Goal: Find specific page/section: Find specific page/section

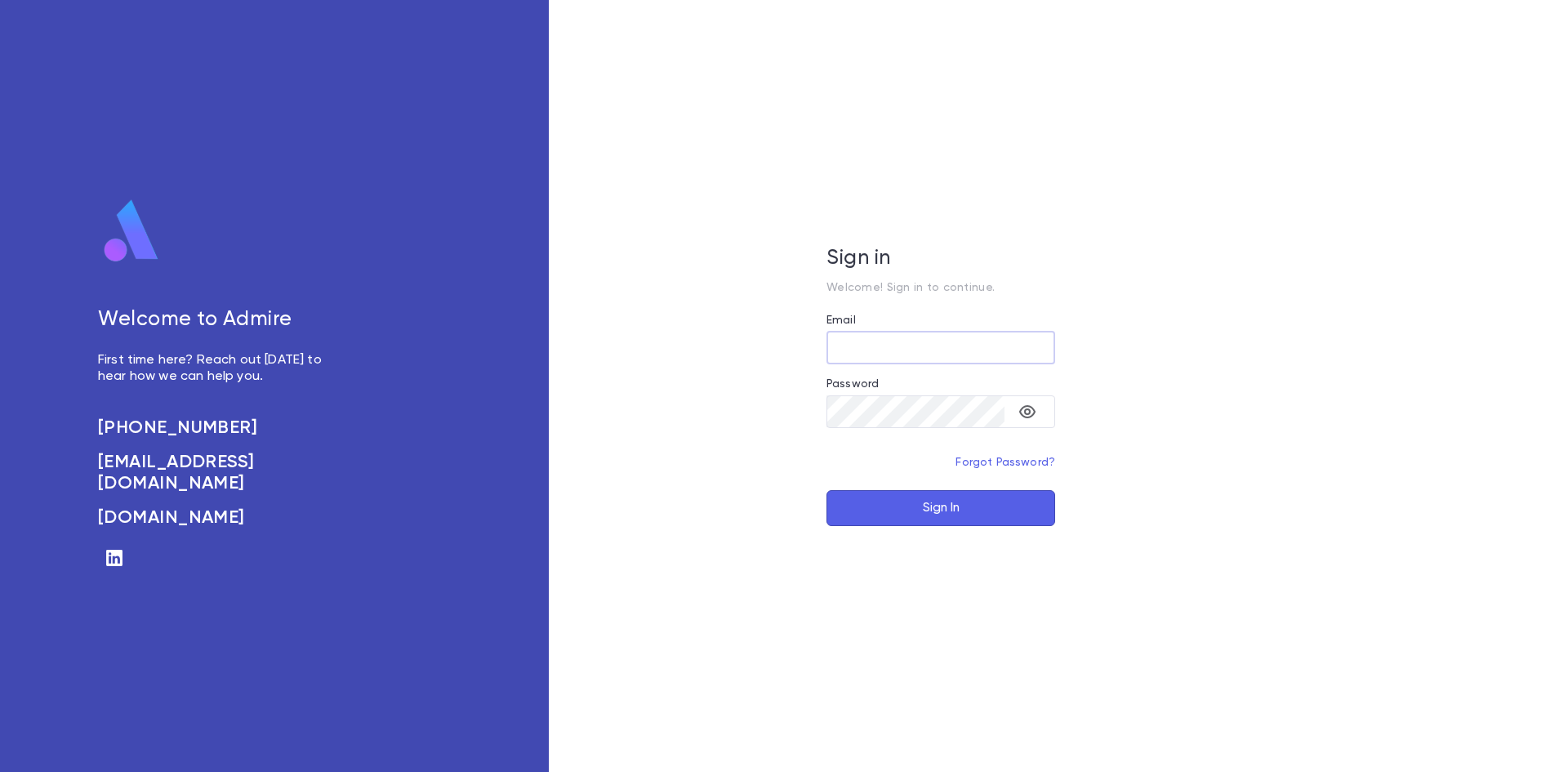
type input "**********"
click at [981, 500] on button "Sign In" at bounding box center [941, 508] width 229 height 36
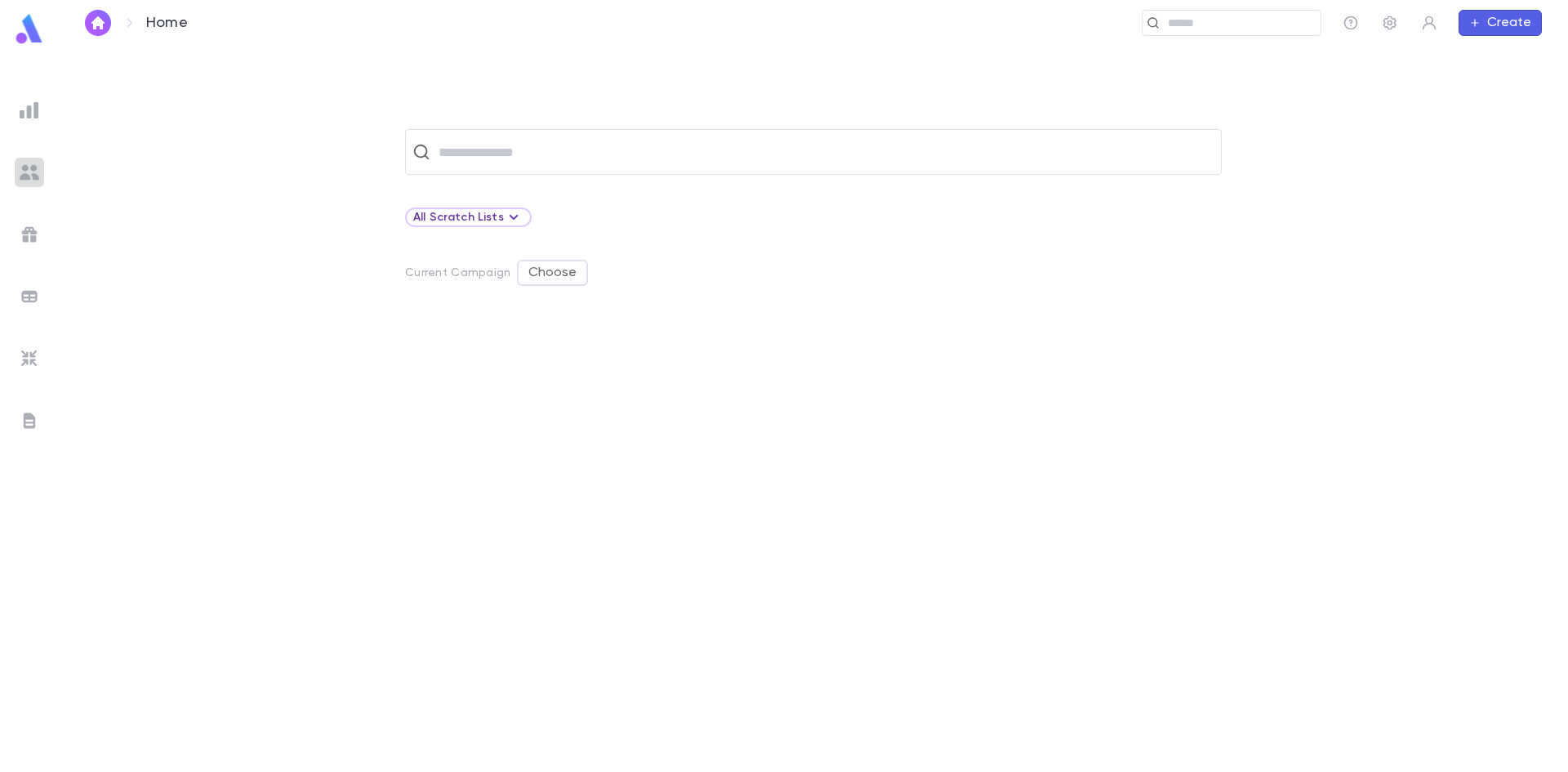
click at [30, 175] on img at bounding box center [30, 173] width 20 height 20
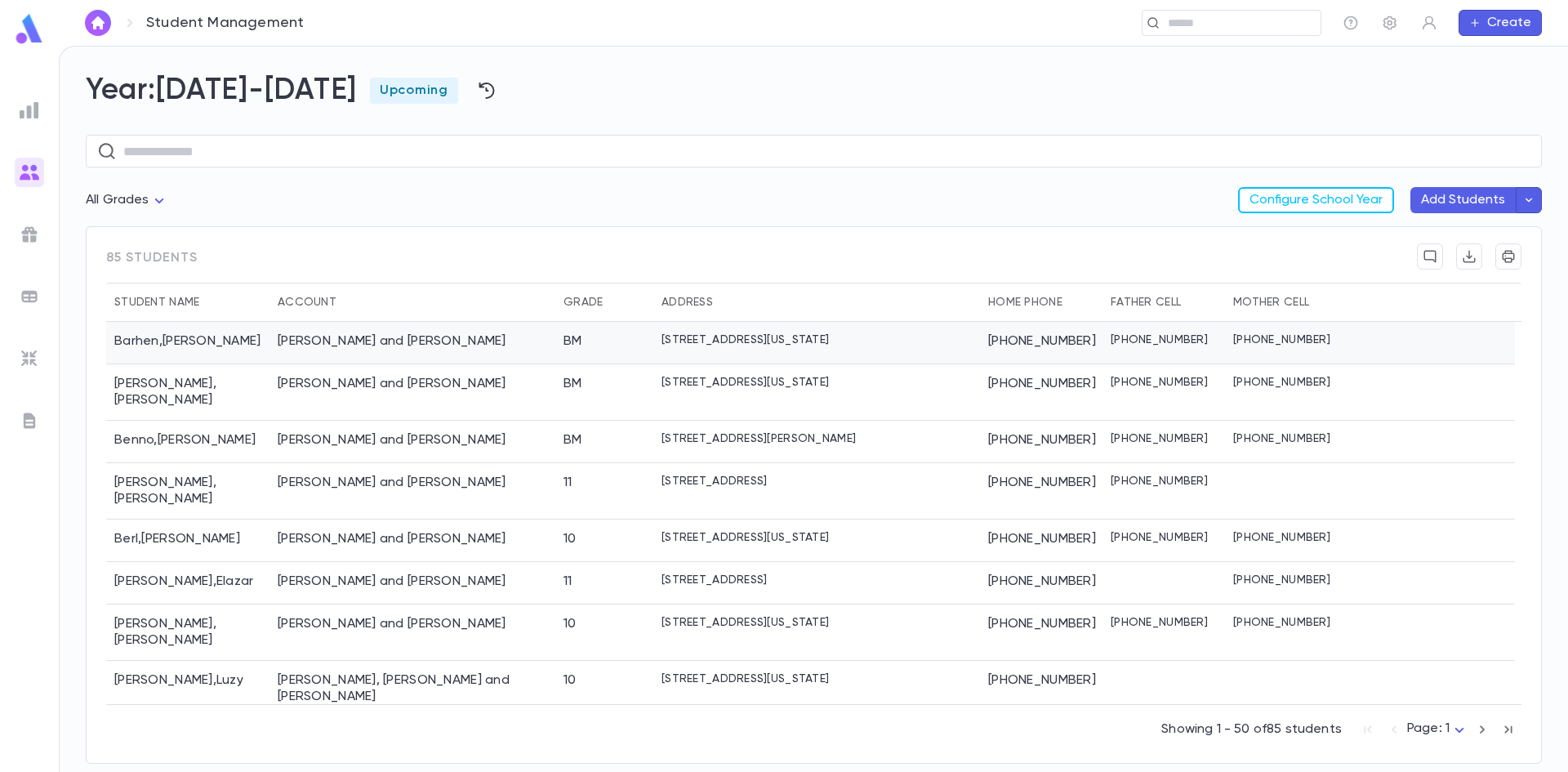
click at [223, 341] on div "Barhen , [PERSON_NAME]" at bounding box center [188, 342] width 164 height 43
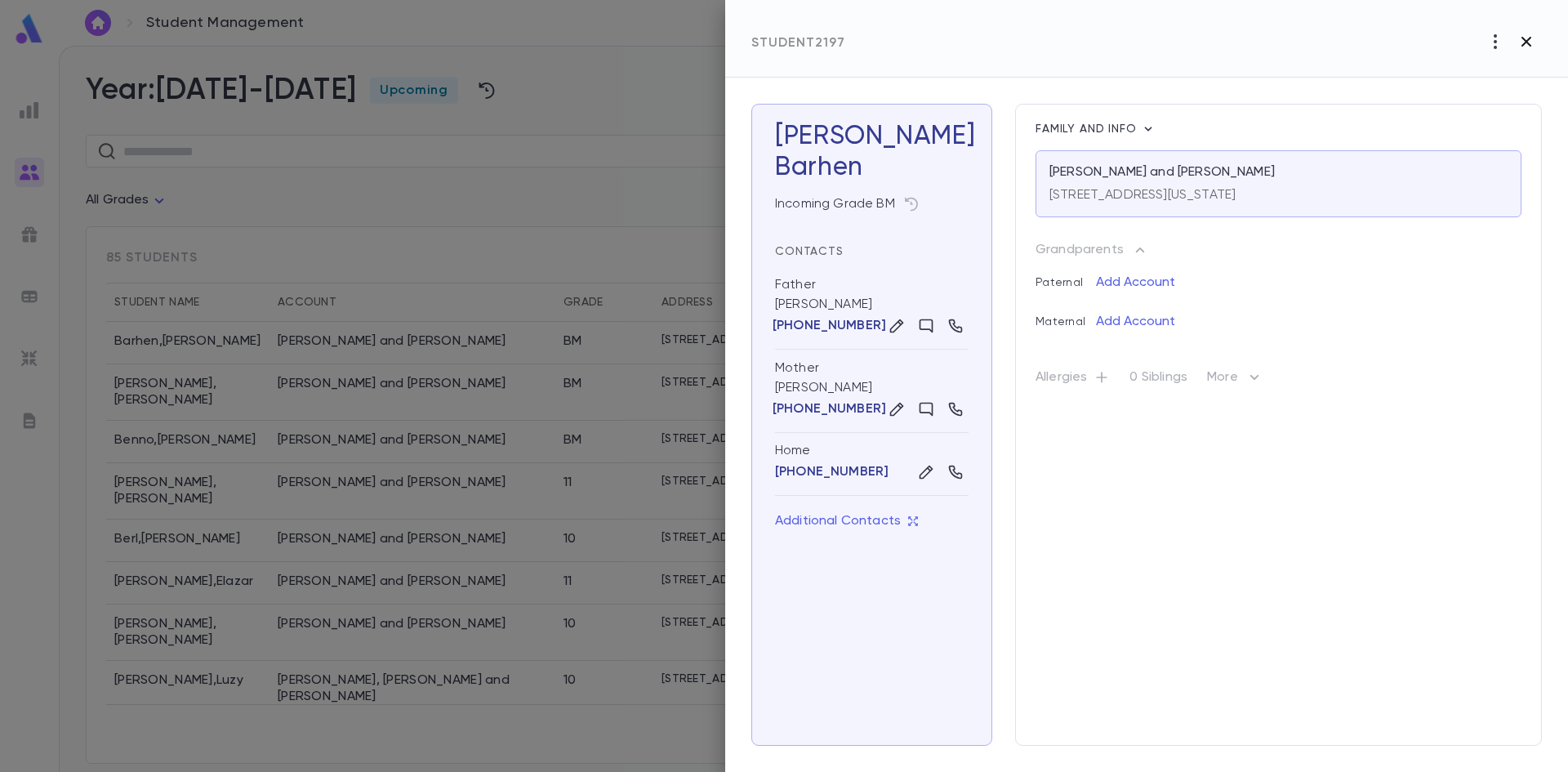
click at [1532, 45] on icon "button" at bounding box center [1526, 41] width 10 height 10
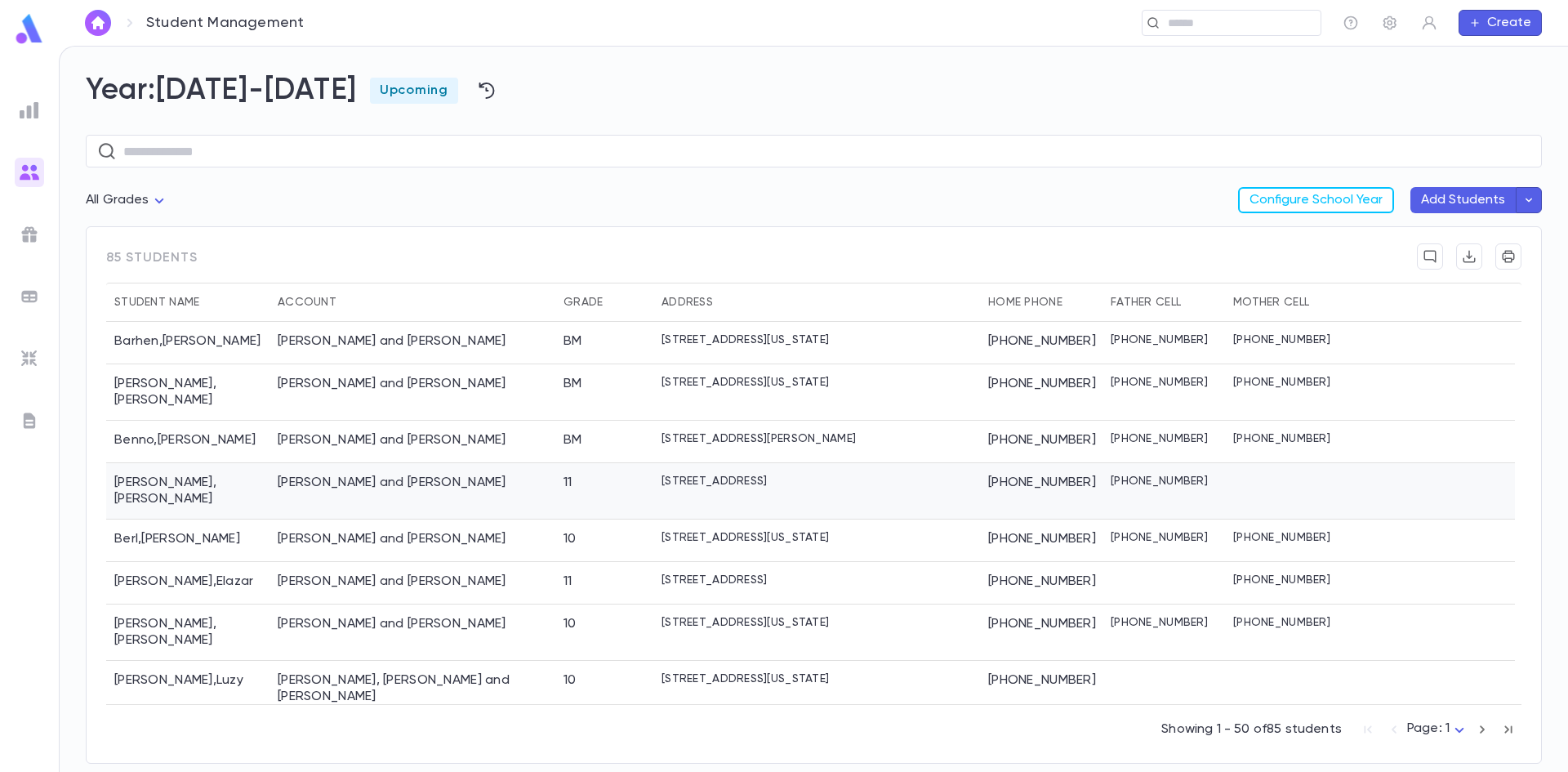
click at [262, 477] on div "[PERSON_NAME] [PERSON_NAME]" at bounding box center [188, 491] width 164 height 56
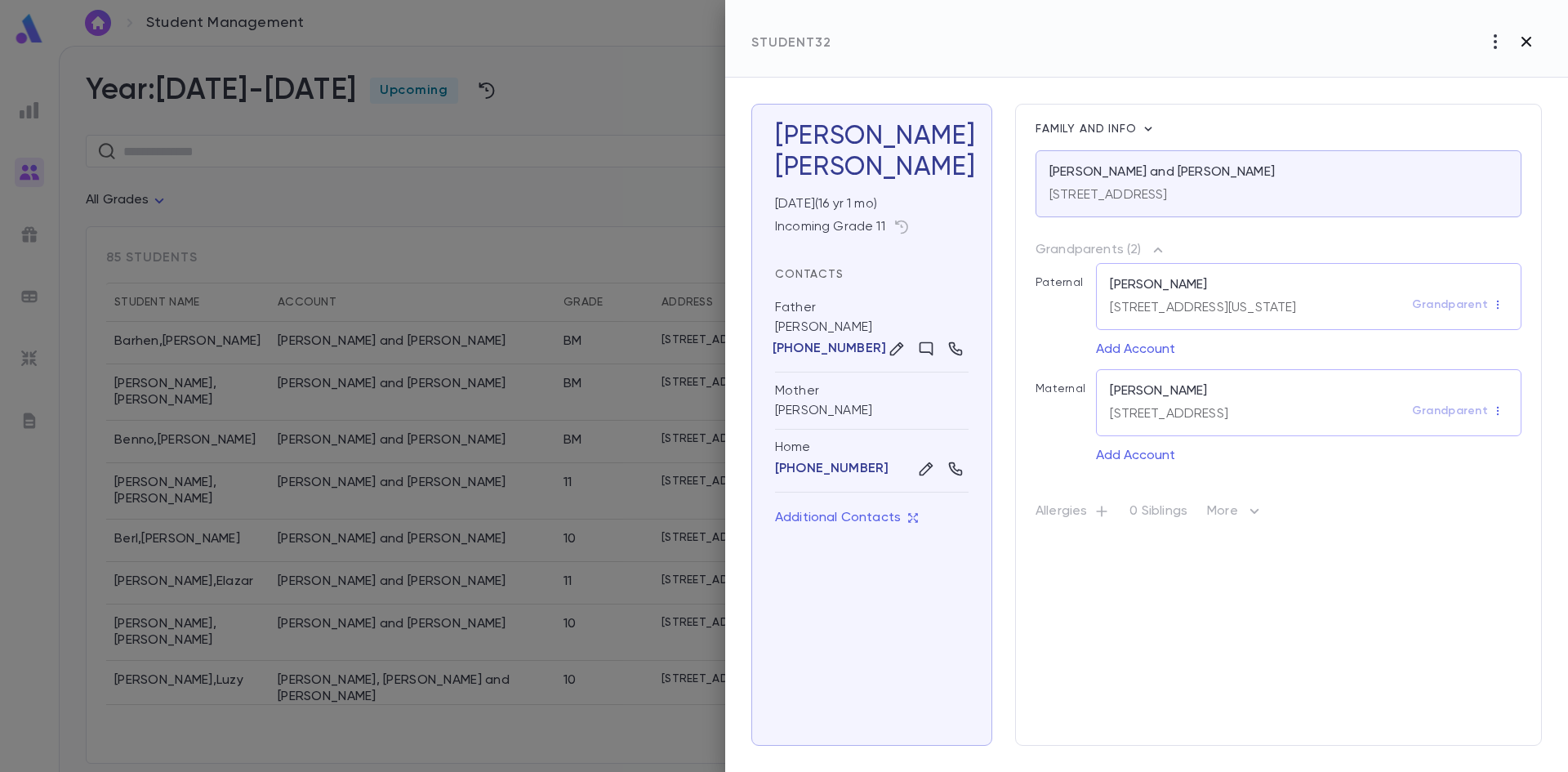
click at [1534, 42] on icon "button" at bounding box center [1527, 42] width 20 height 20
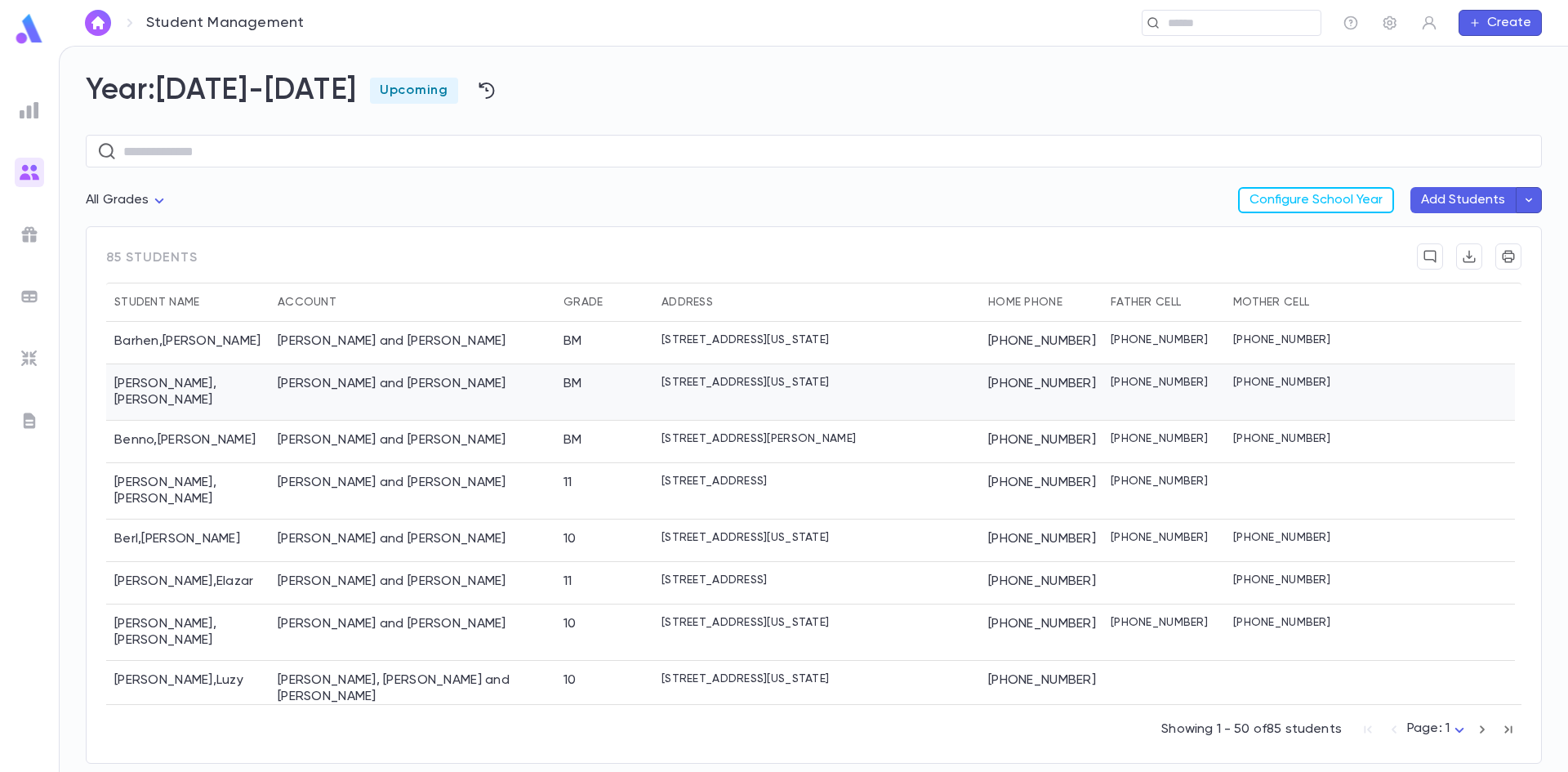
click at [266, 389] on div "[PERSON_NAME]" at bounding box center [188, 392] width 164 height 56
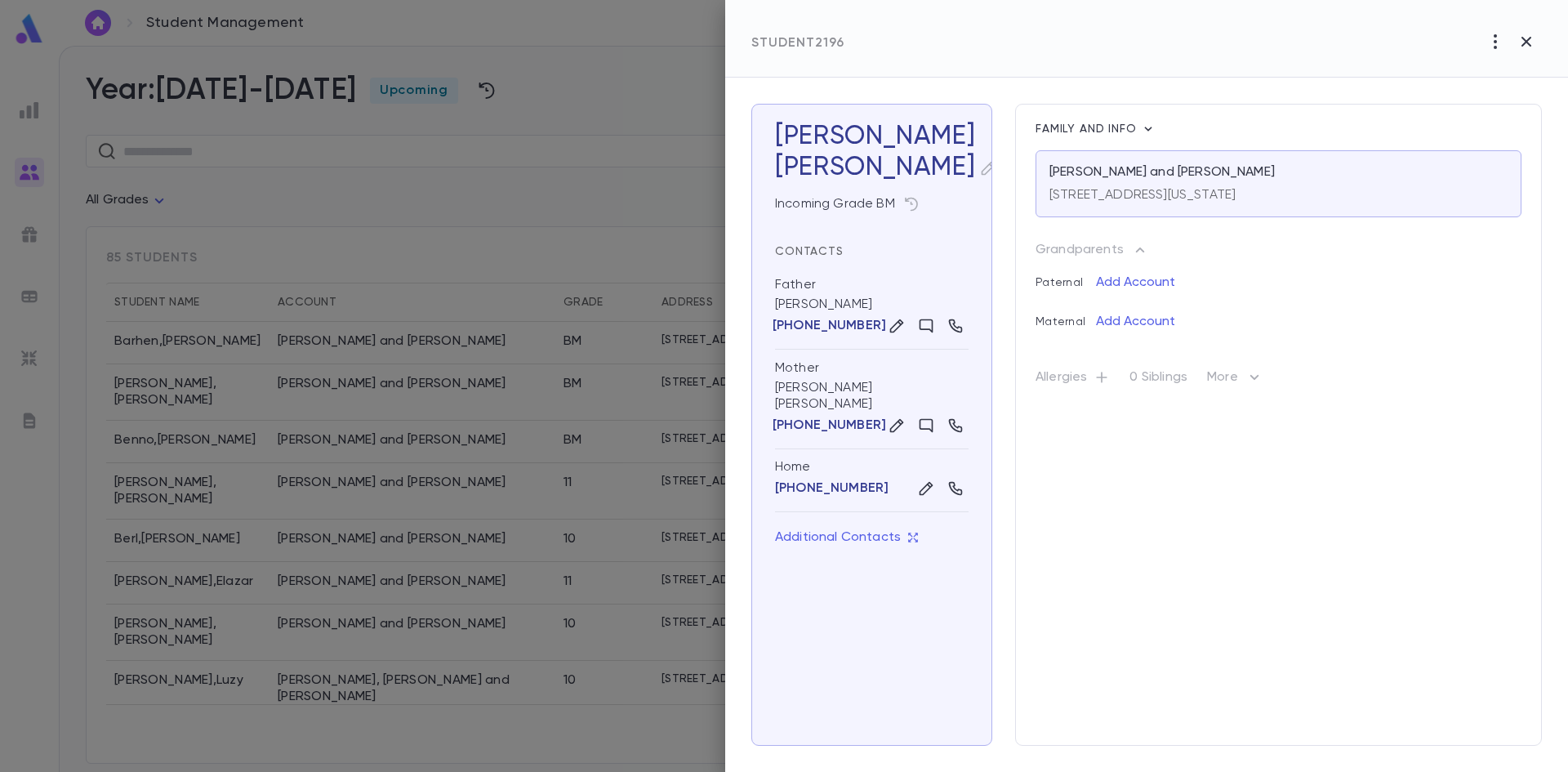
click at [982, 167] on icon "button" at bounding box center [988, 168] width 14 height 14
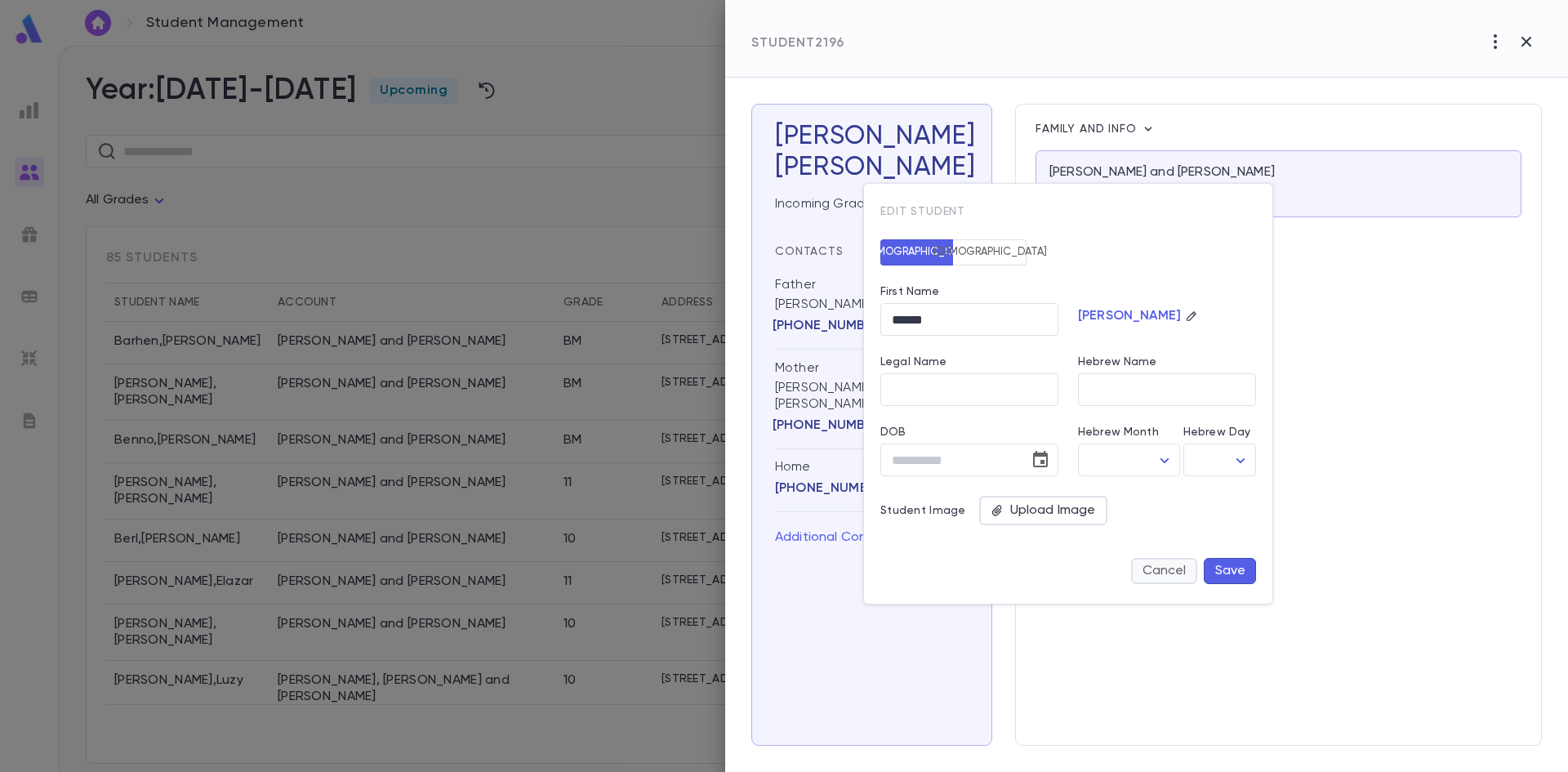
click at [1184, 571] on button "Cancel" at bounding box center [1164, 570] width 66 height 26
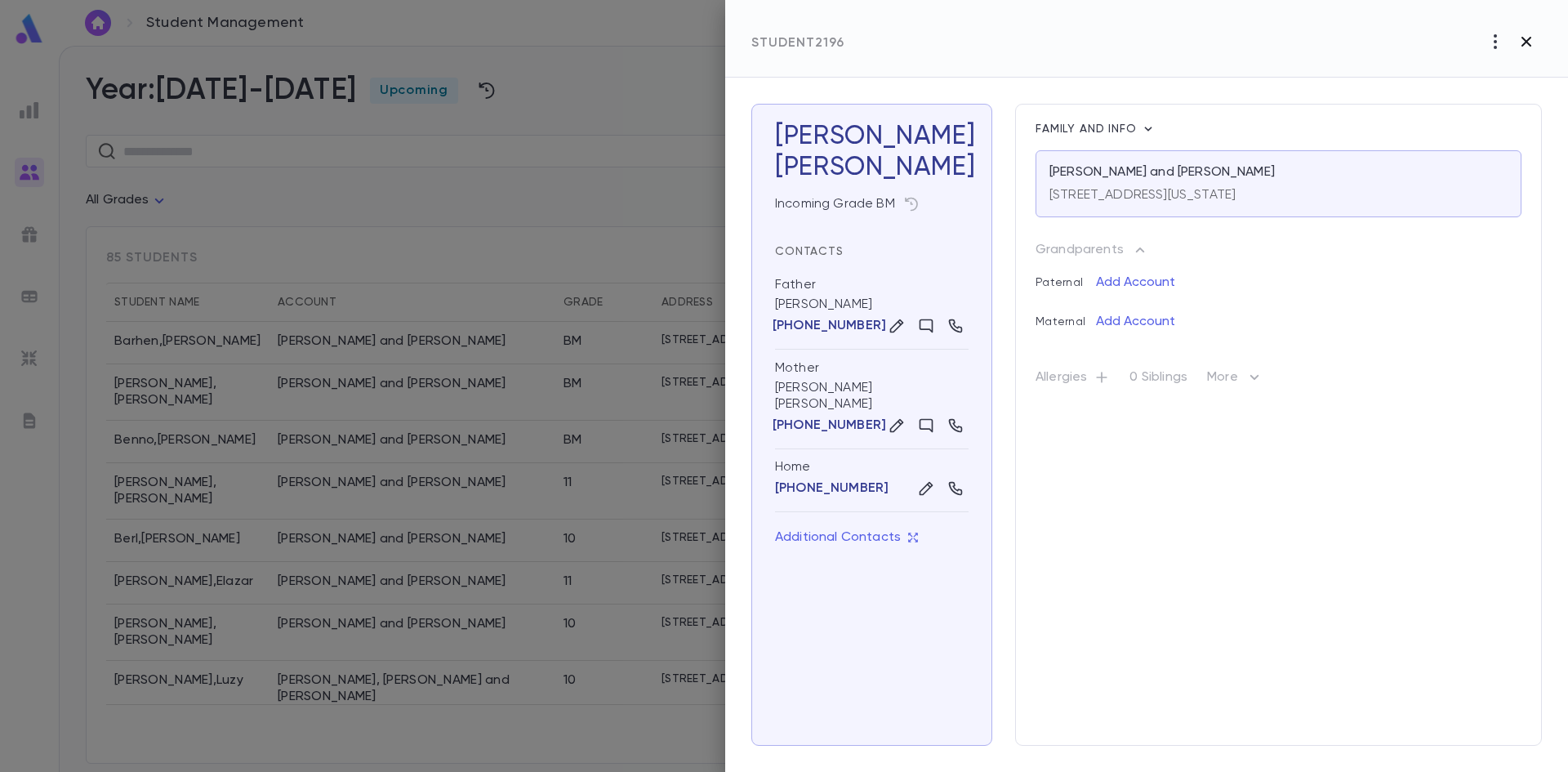
click at [1524, 44] on icon "button" at bounding box center [1526, 41] width 10 height 10
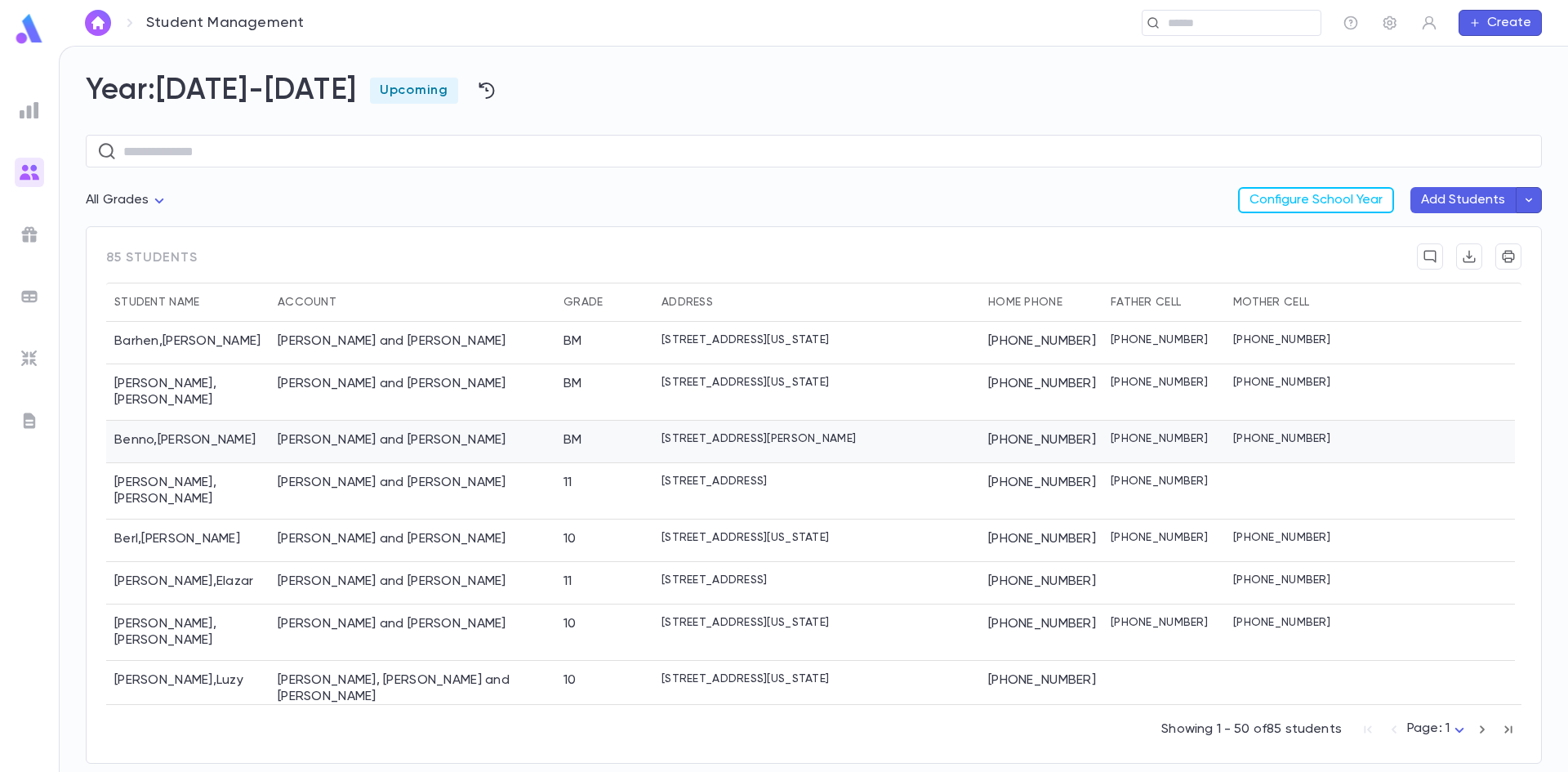
click at [541, 431] on div "[PERSON_NAME] and [PERSON_NAME]" at bounding box center [412, 441] width 286 height 43
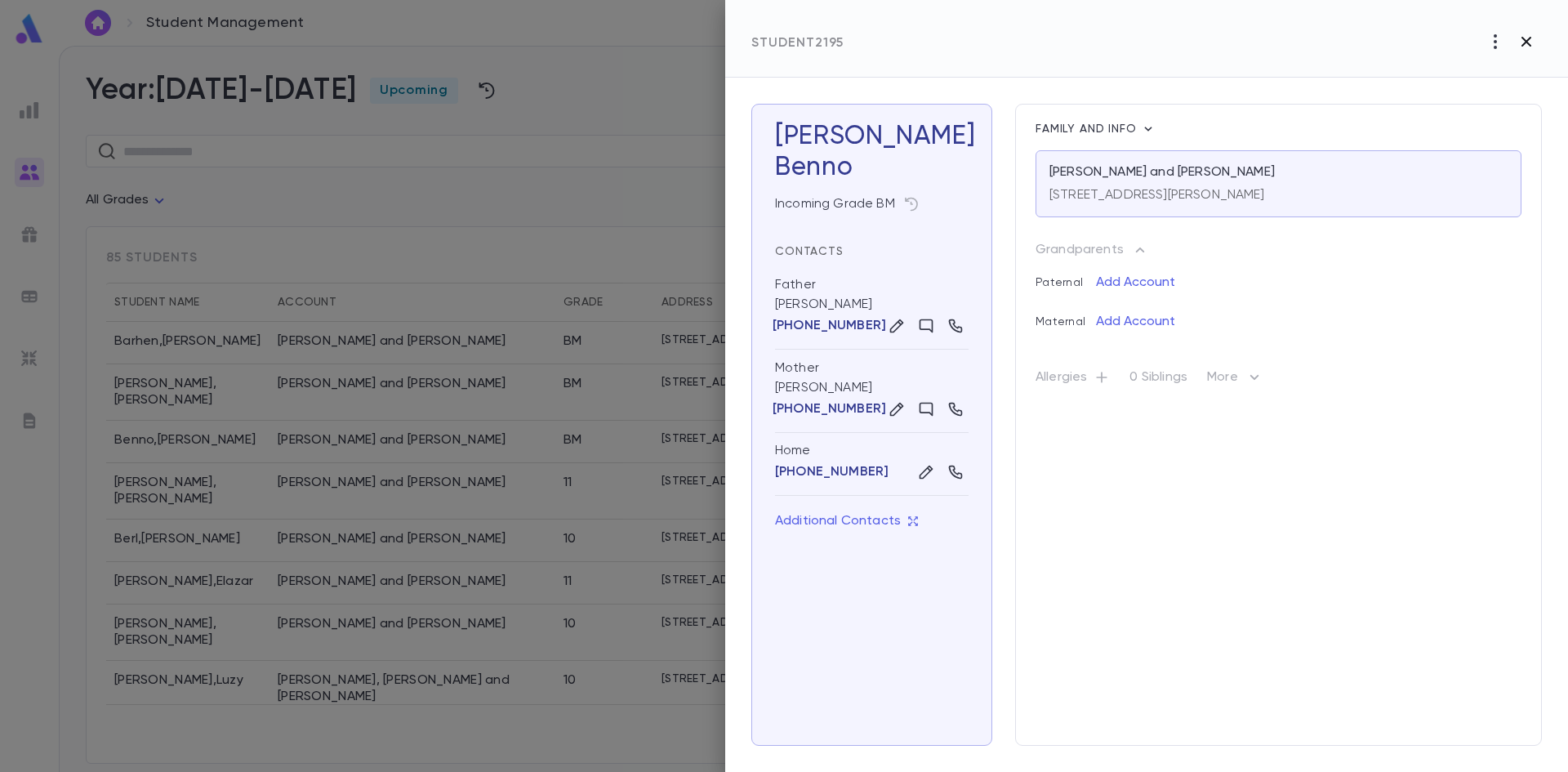
click at [1528, 39] on icon "button" at bounding box center [1526, 41] width 10 height 10
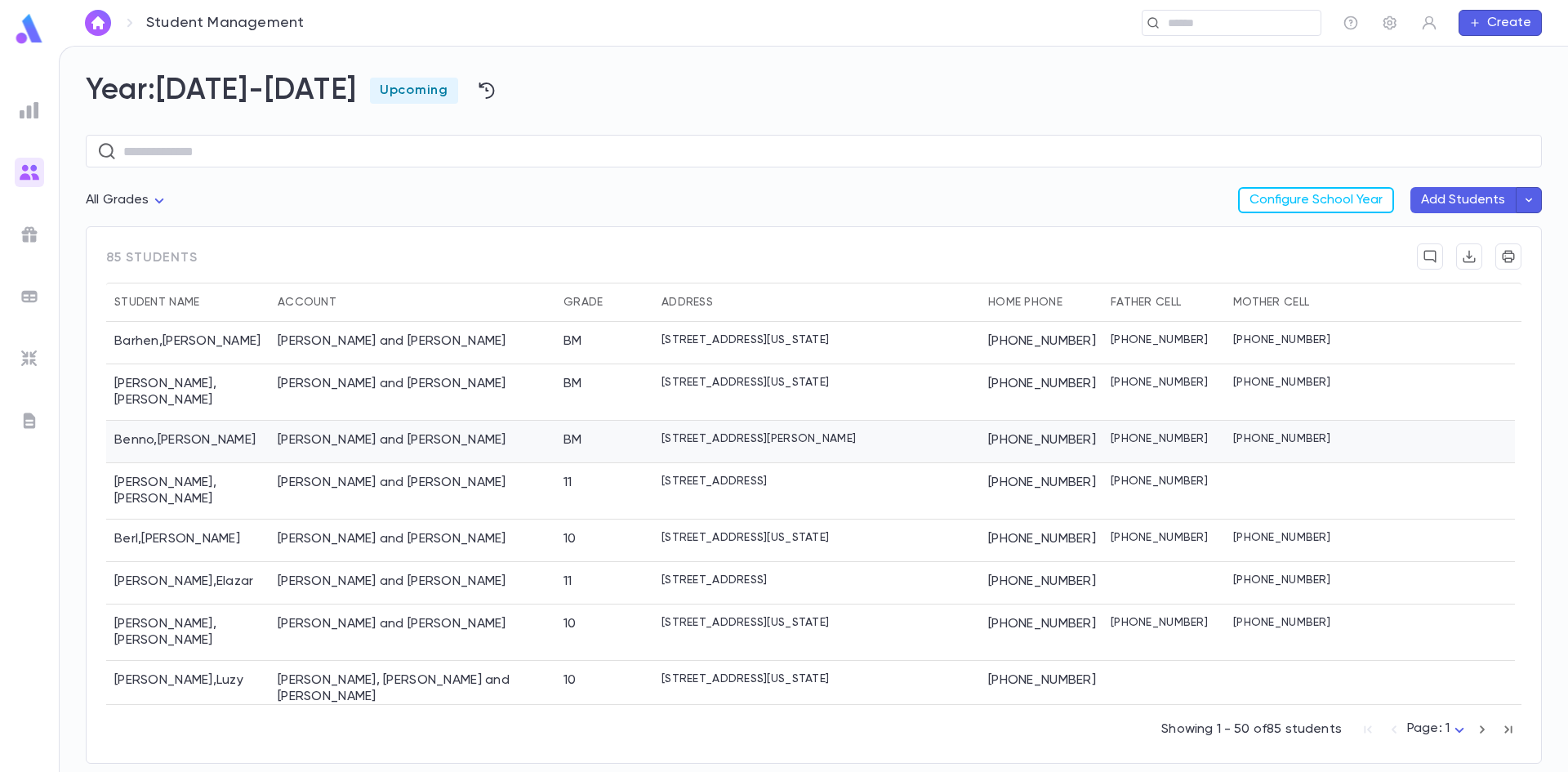
scroll to position [82, 0]
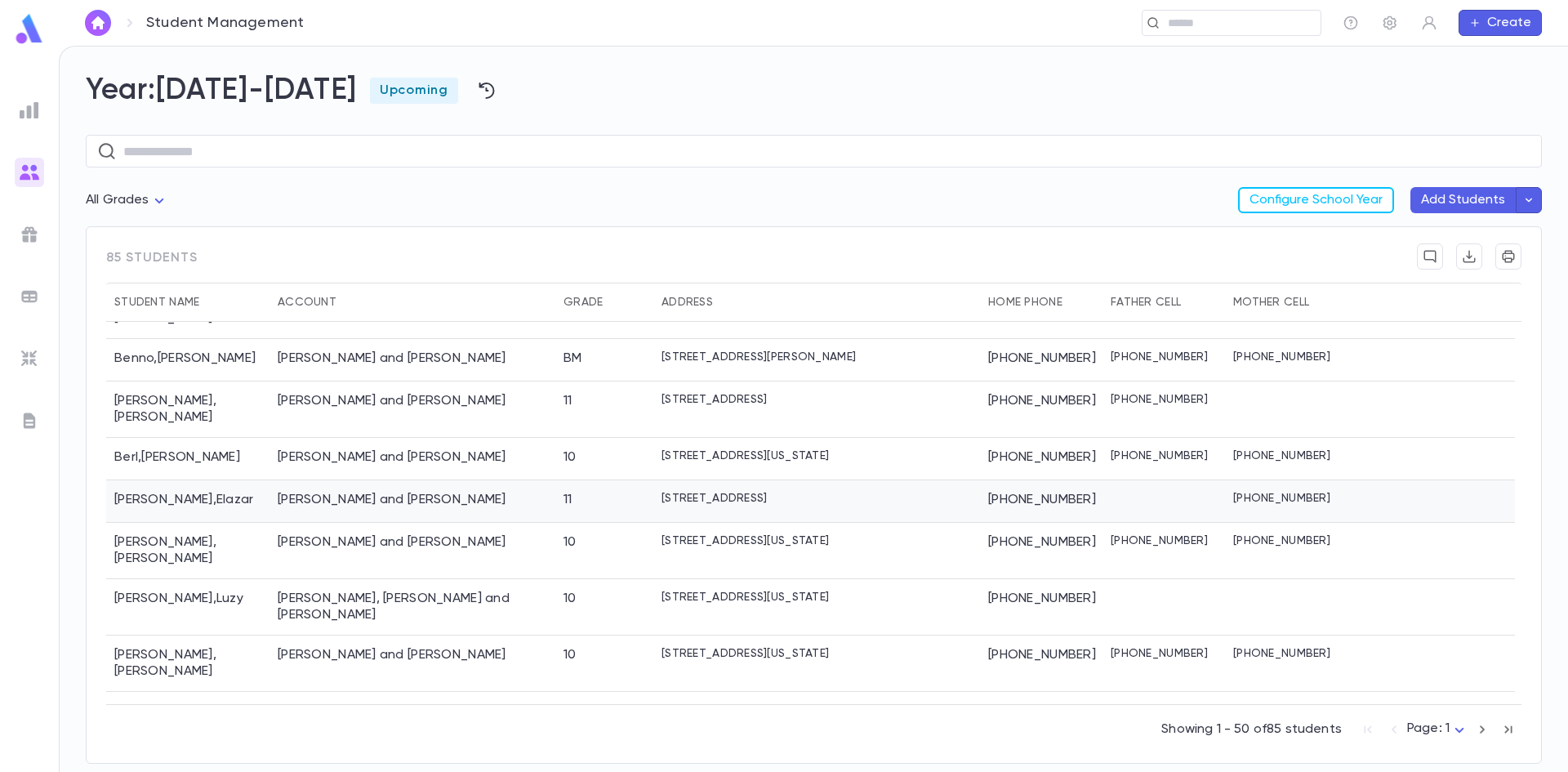
click at [508, 480] on div "[PERSON_NAME] and [PERSON_NAME]" at bounding box center [412, 501] width 286 height 43
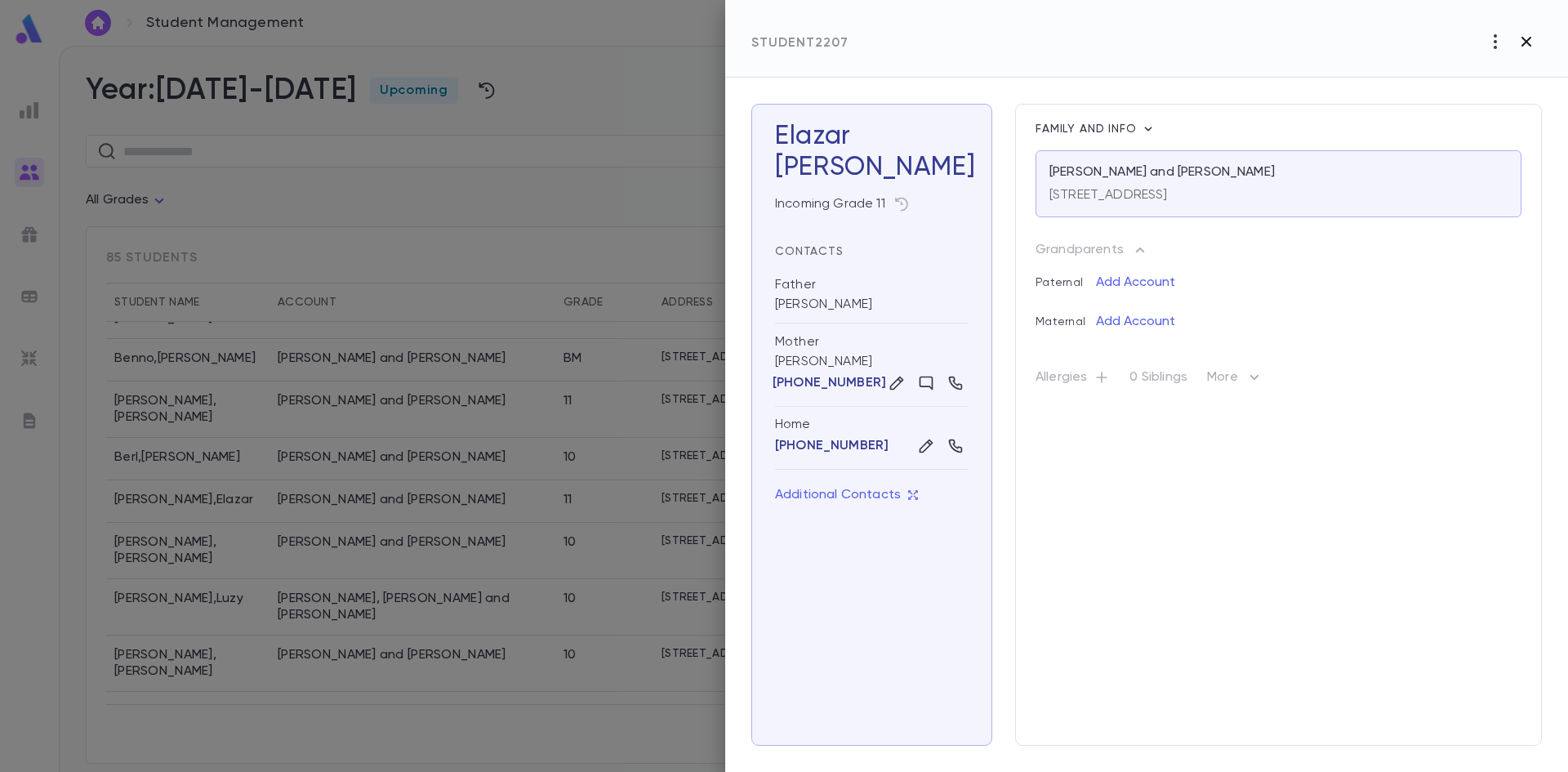
click at [1534, 40] on icon "button" at bounding box center [1527, 42] width 20 height 20
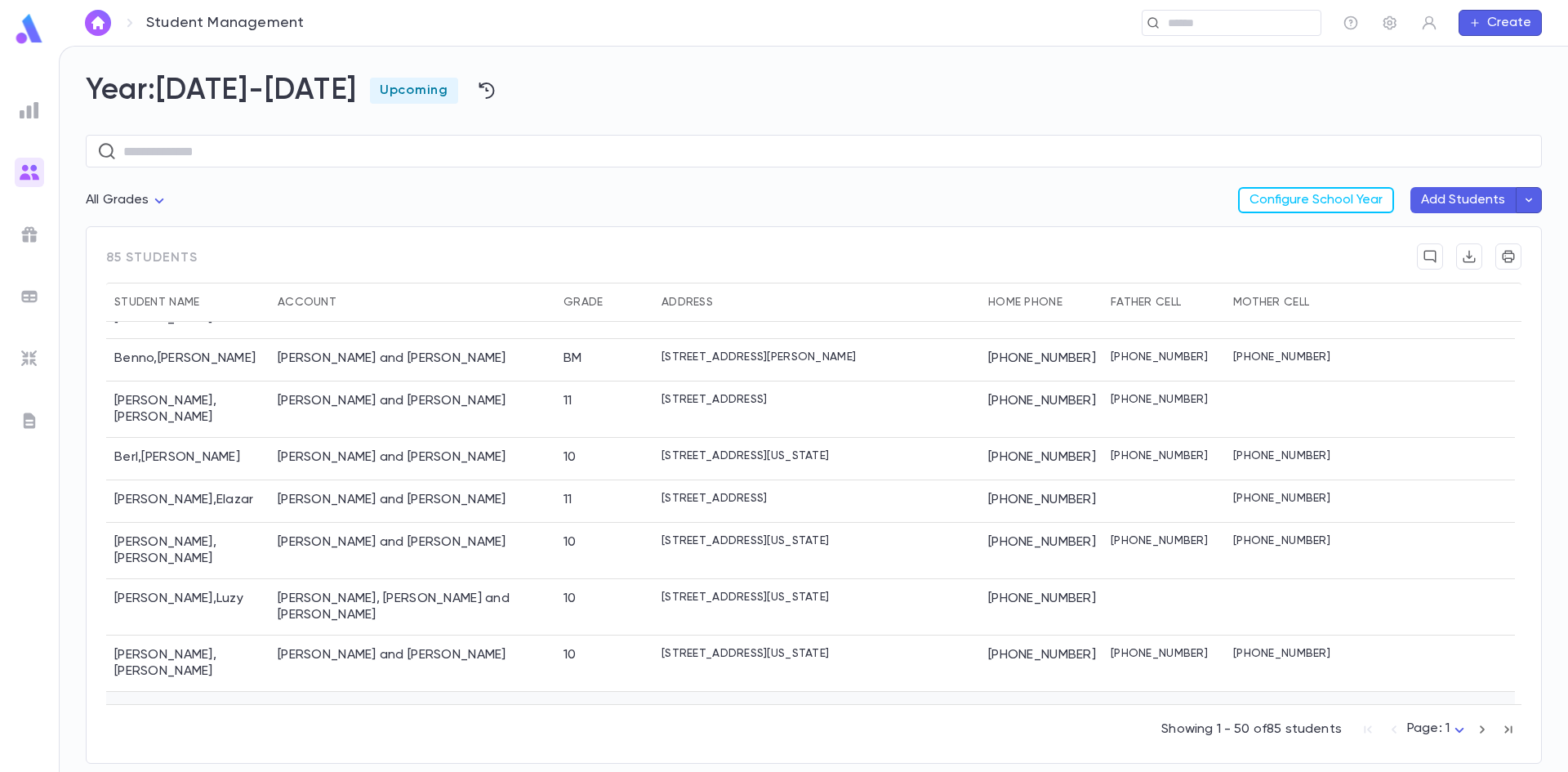
click at [447, 692] on div "[PERSON_NAME] and [PERSON_NAME]" at bounding box center [412, 713] width 286 height 43
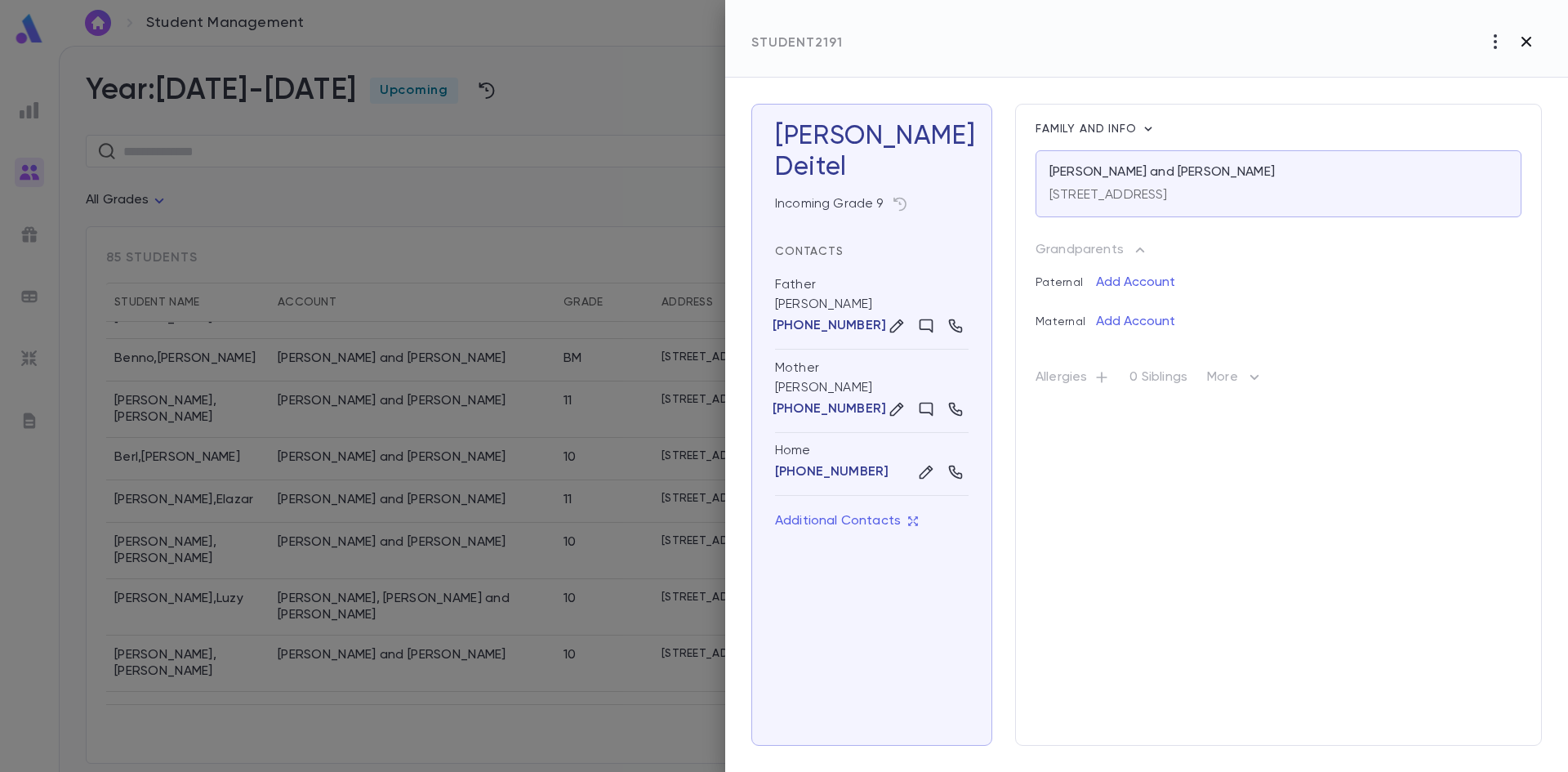
click at [1528, 41] on icon "button" at bounding box center [1526, 41] width 10 height 10
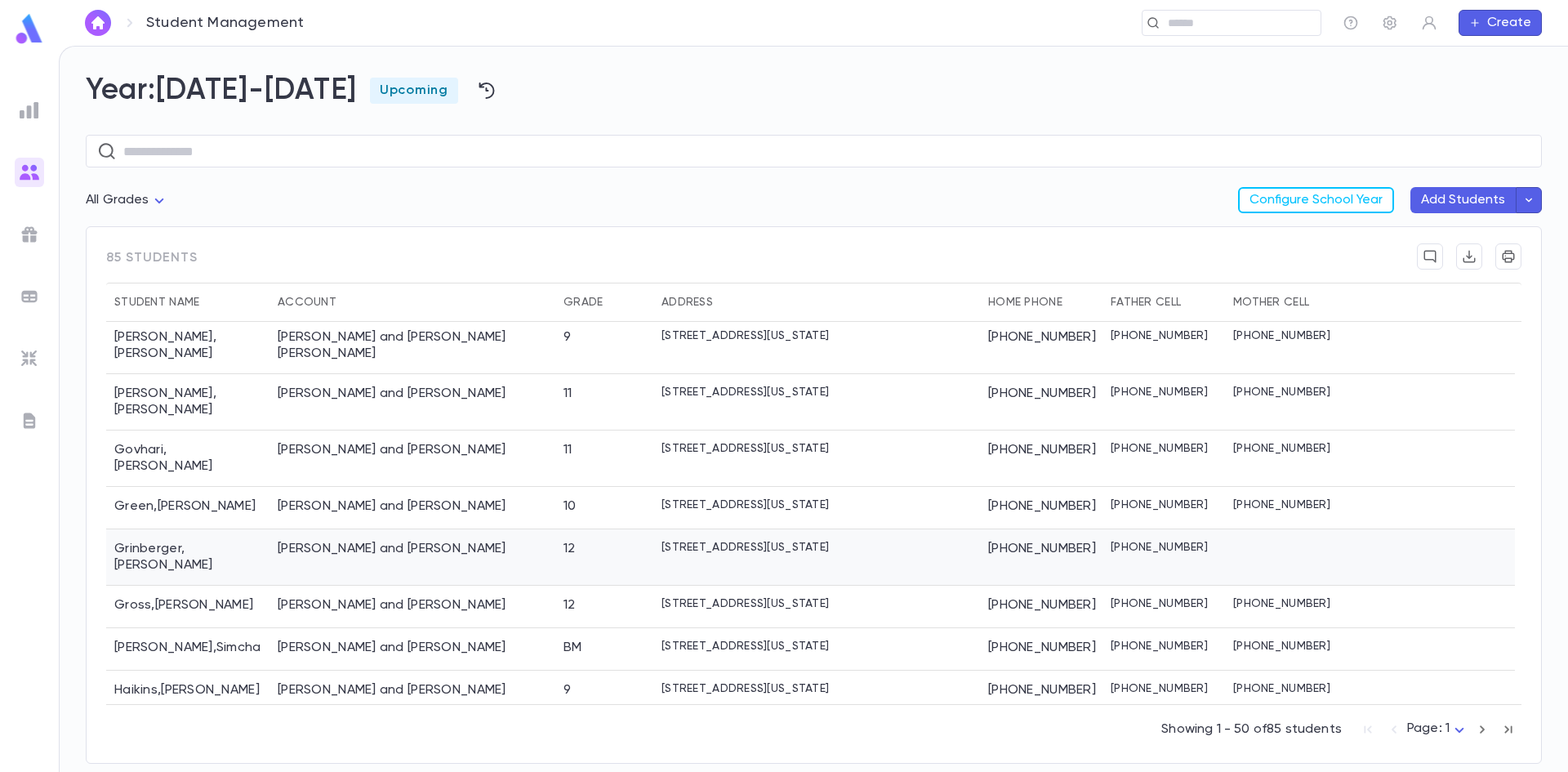
scroll to position [1225, 0]
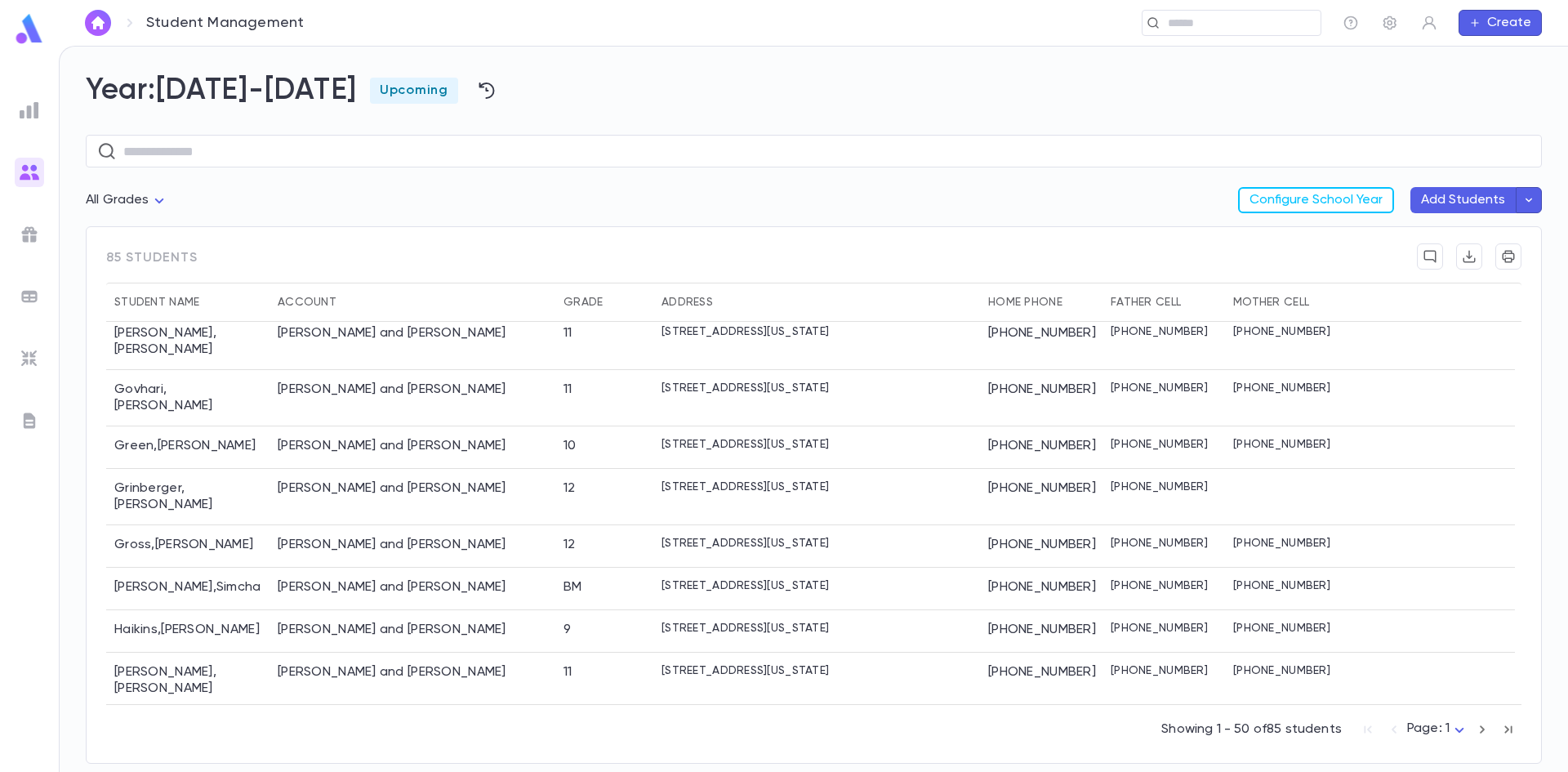
click at [413, 720] on div "[PERSON_NAME] and [PERSON_NAME]" at bounding box center [392, 728] width 229 height 16
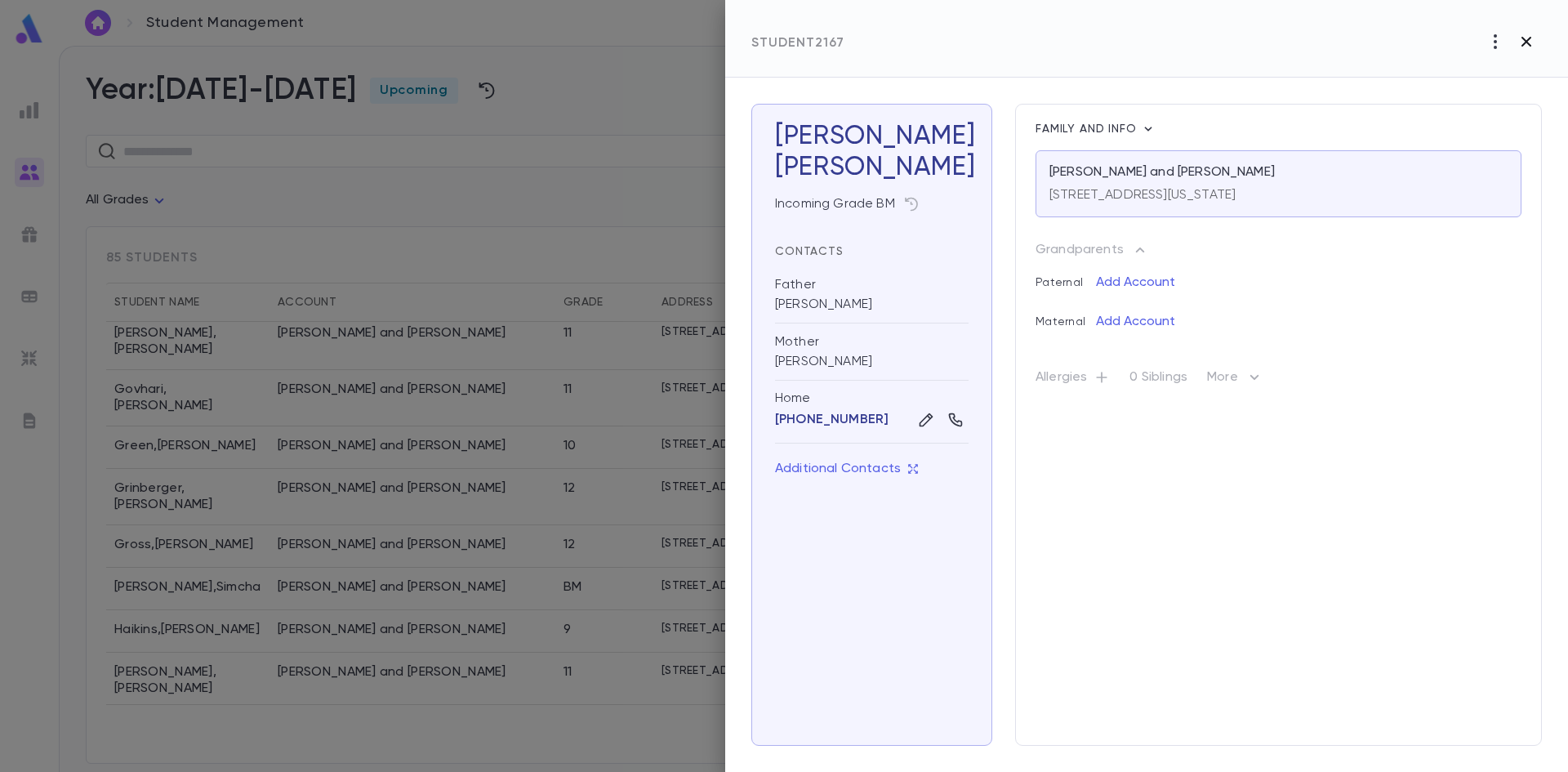
click at [1522, 41] on icon "button" at bounding box center [1527, 42] width 20 height 20
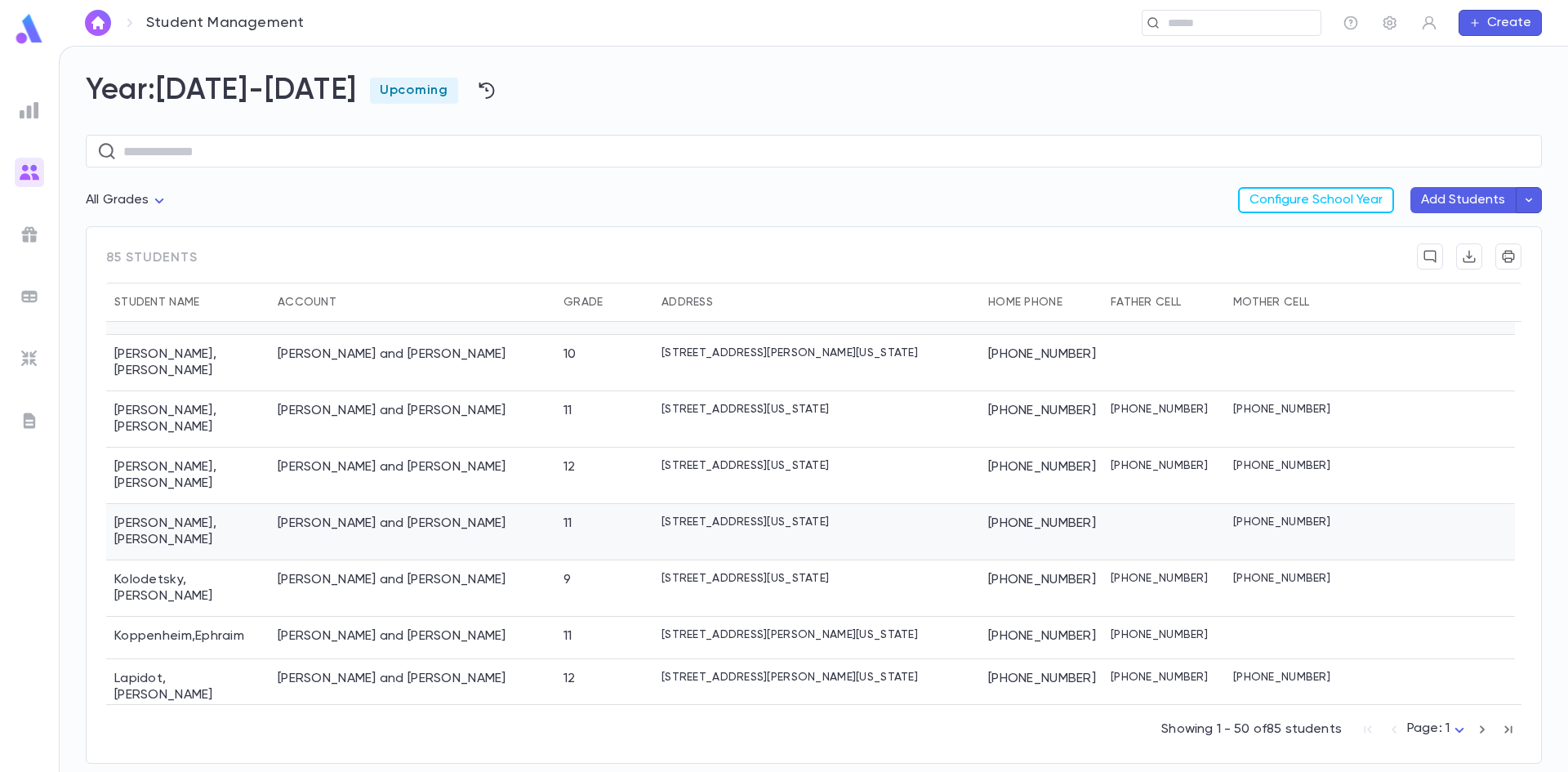
scroll to position [1755, 0]
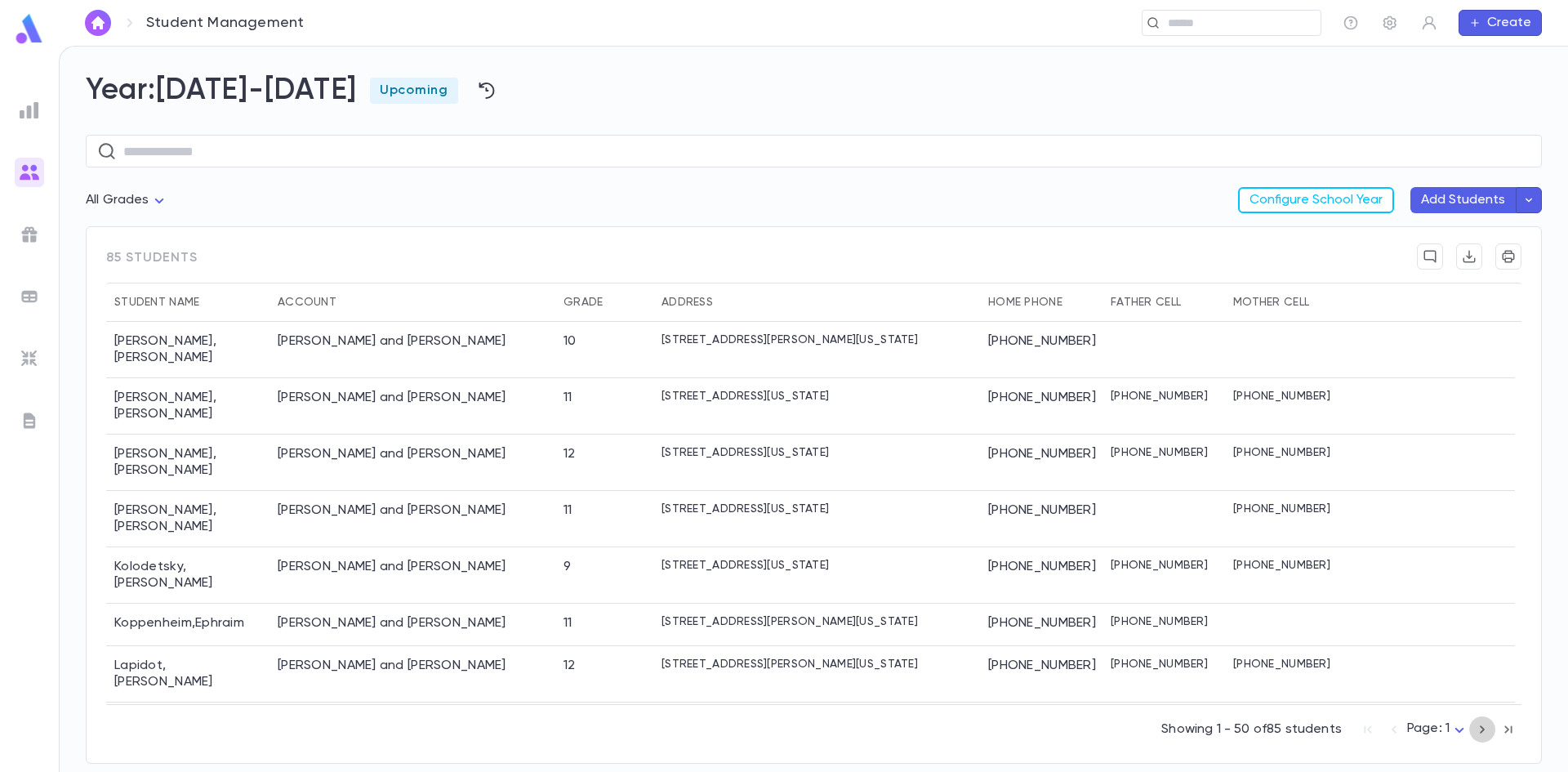
click at [1480, 732] on icon "button" at bounding box center [1483, 729] width 18 height 20
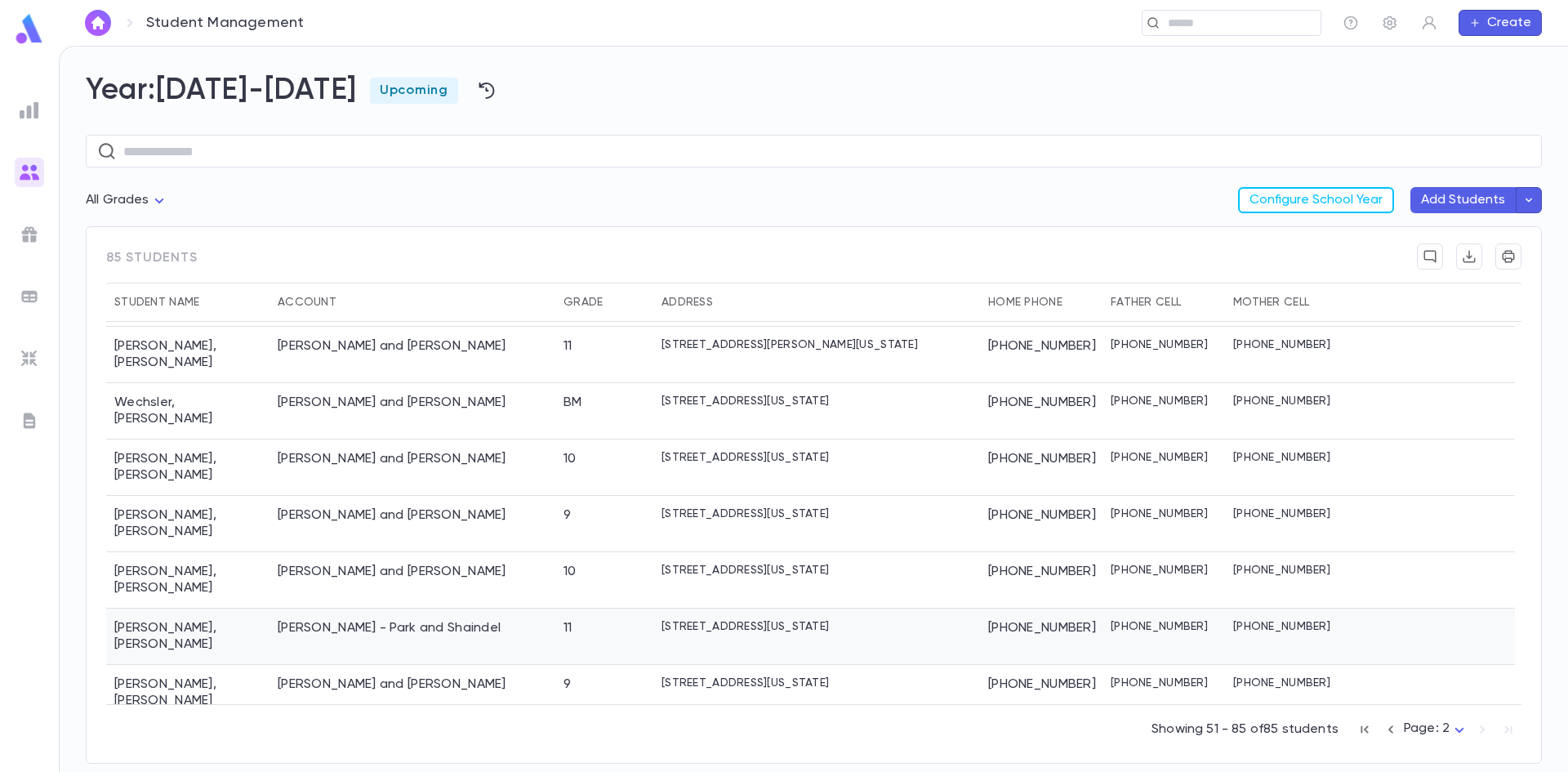
scroll to position [1160, 0]
